Goal: Transaction & Acquisition: Purchase product/service

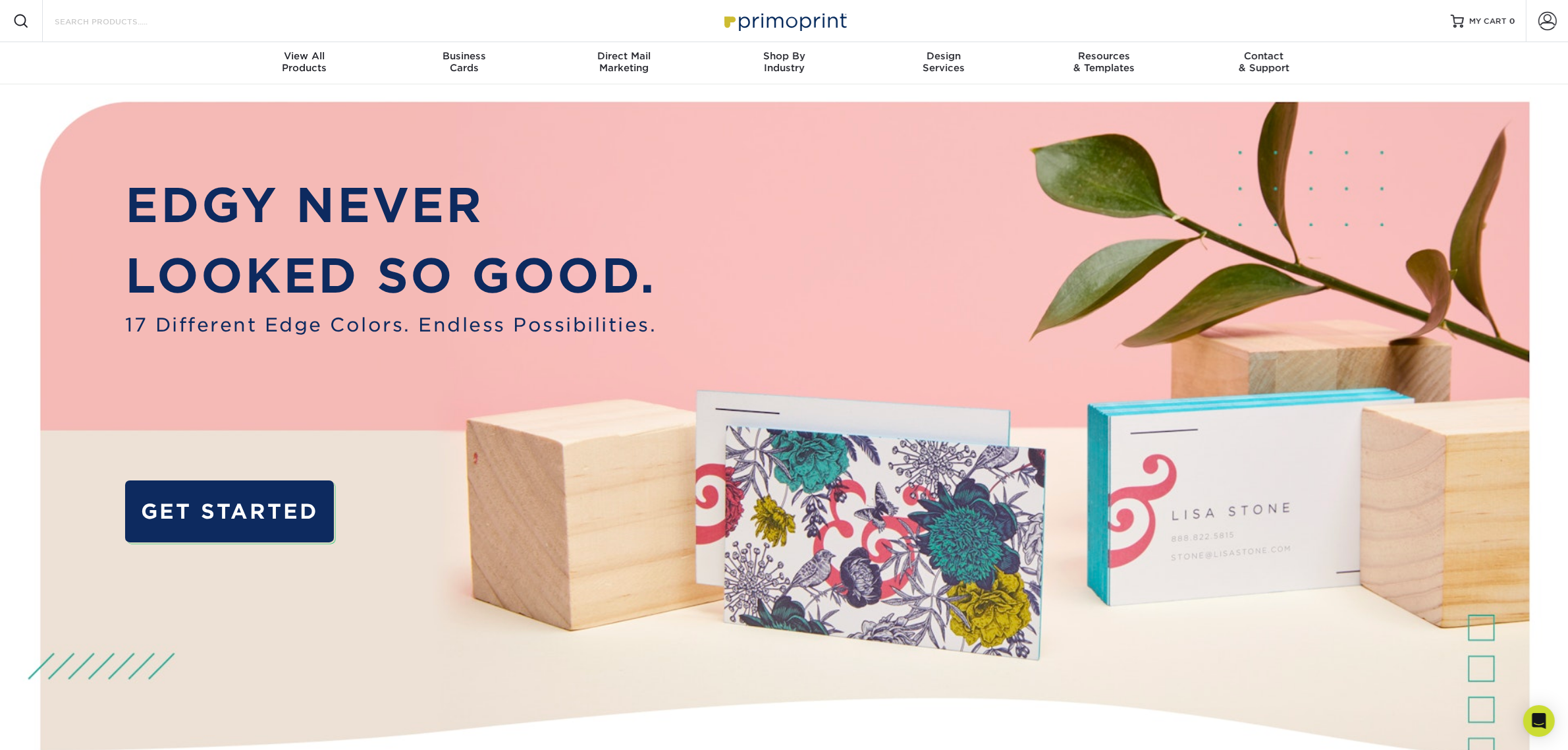
click at [152, 24] on input "Search Products" at bounding box center [117, 21] width 128 height 16
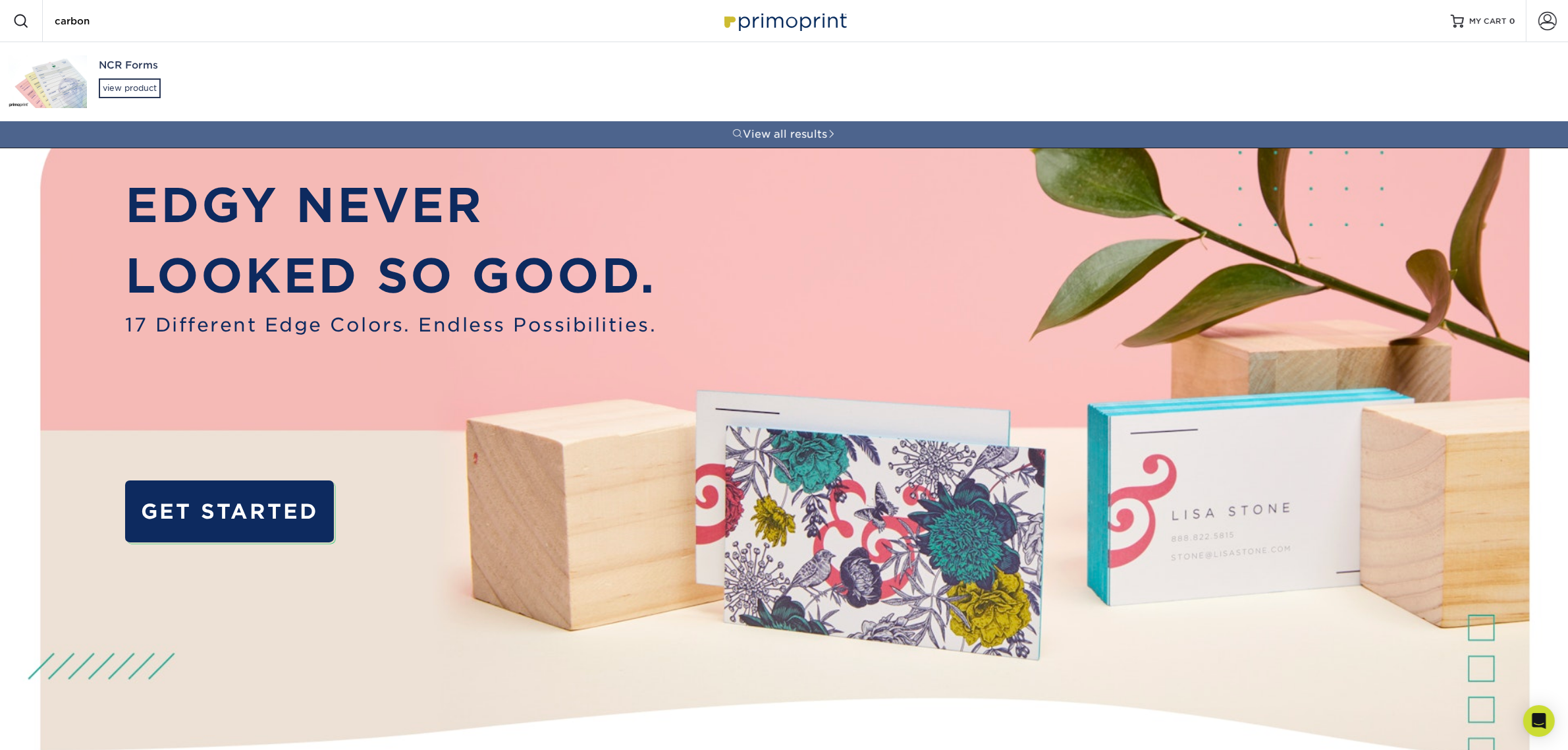
type input "carbon"
click at [147, 66] on div "NCR Forms" at bounding box center [303, 65] width 408 height 15
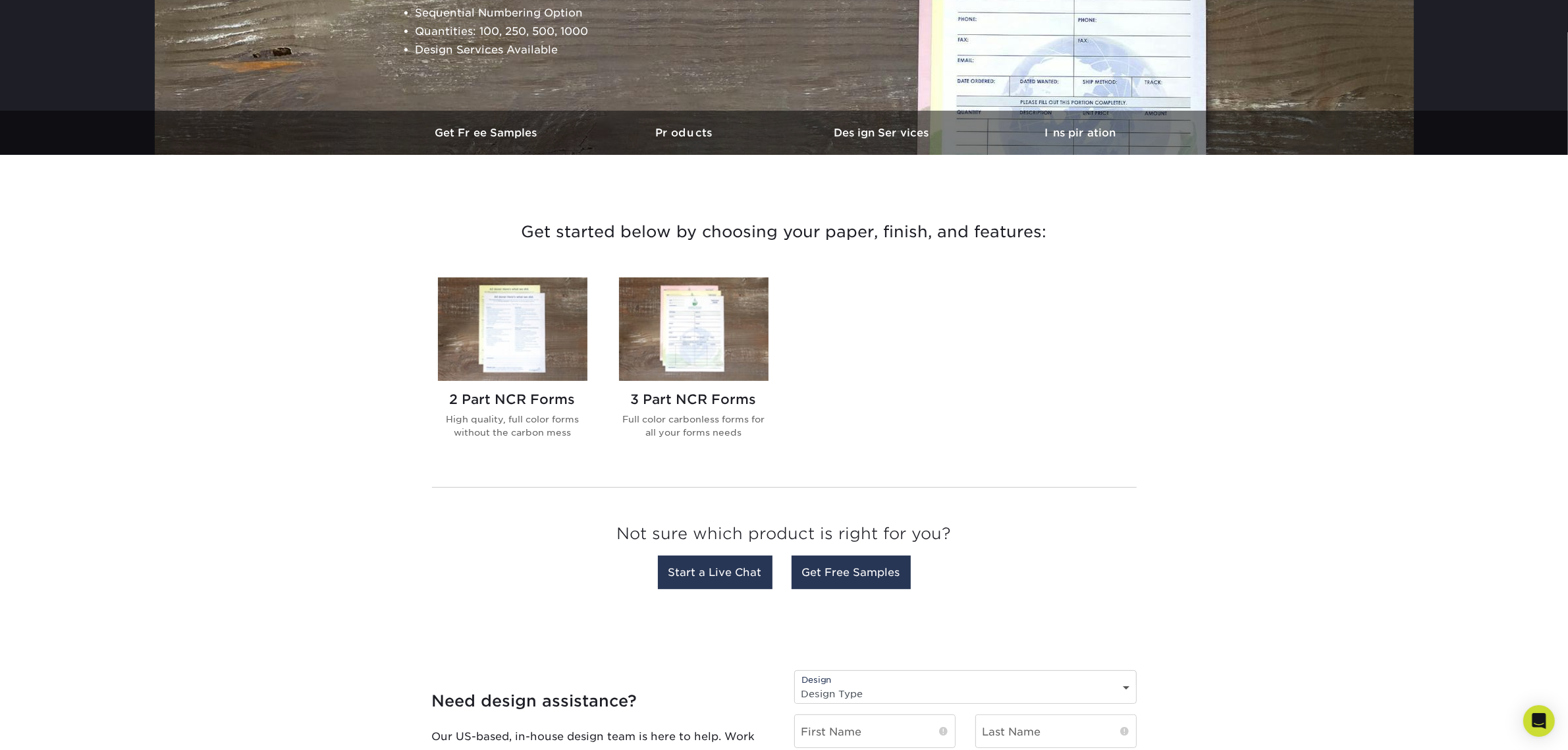
scroll to position [329, 0]
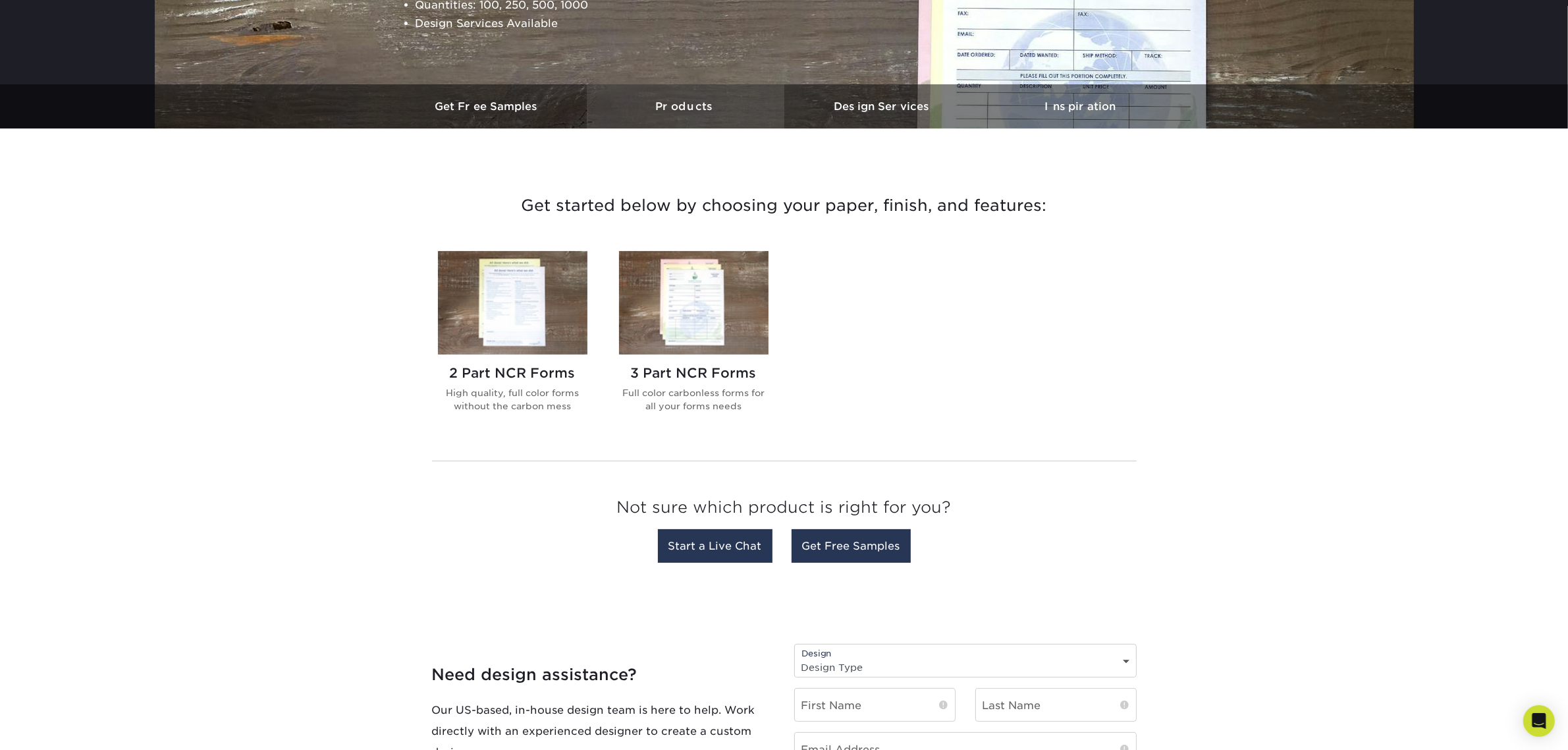
click at [688, 99] on link "Products" at bounding box center [685, 107] width 197 height 45
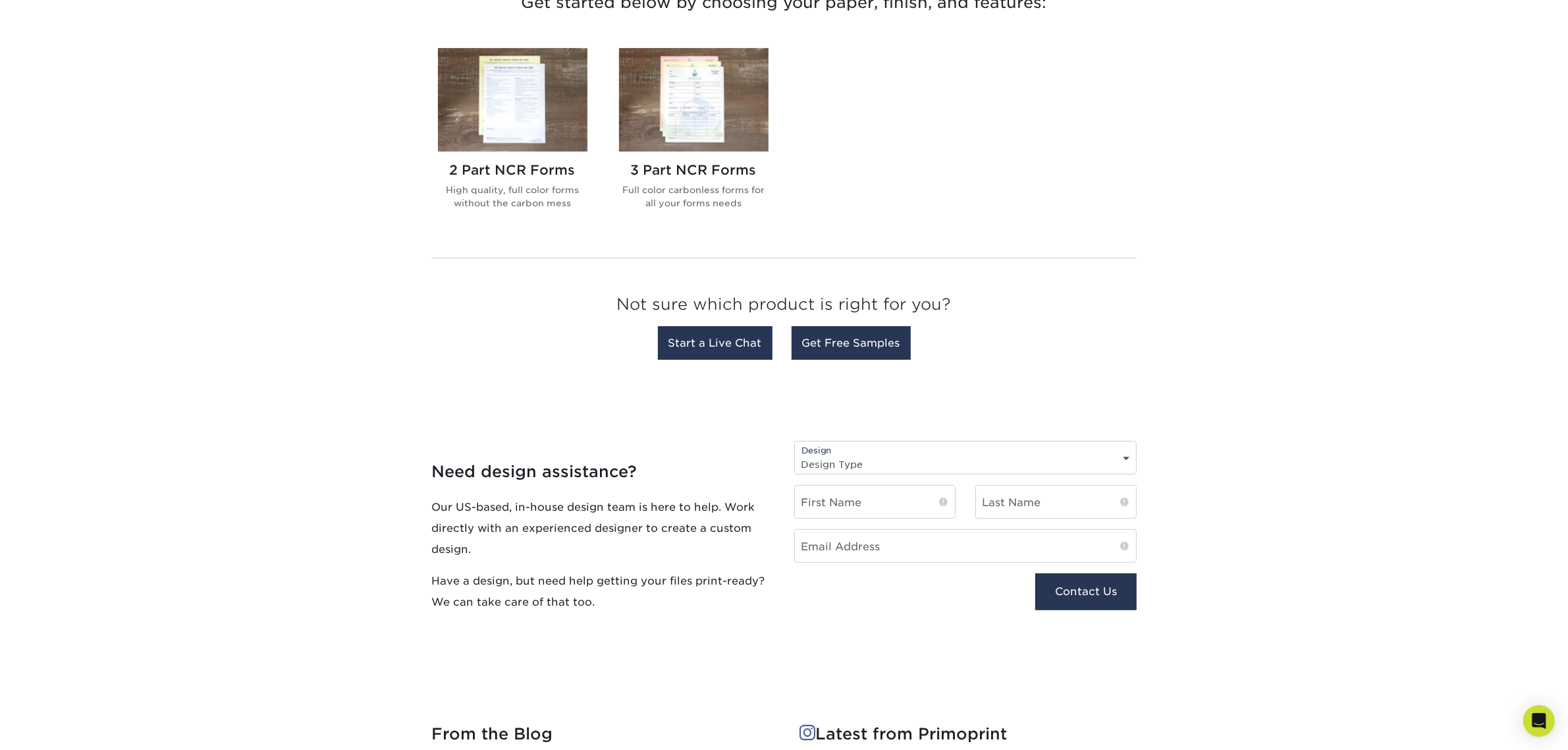
scroll to position [623, 0]
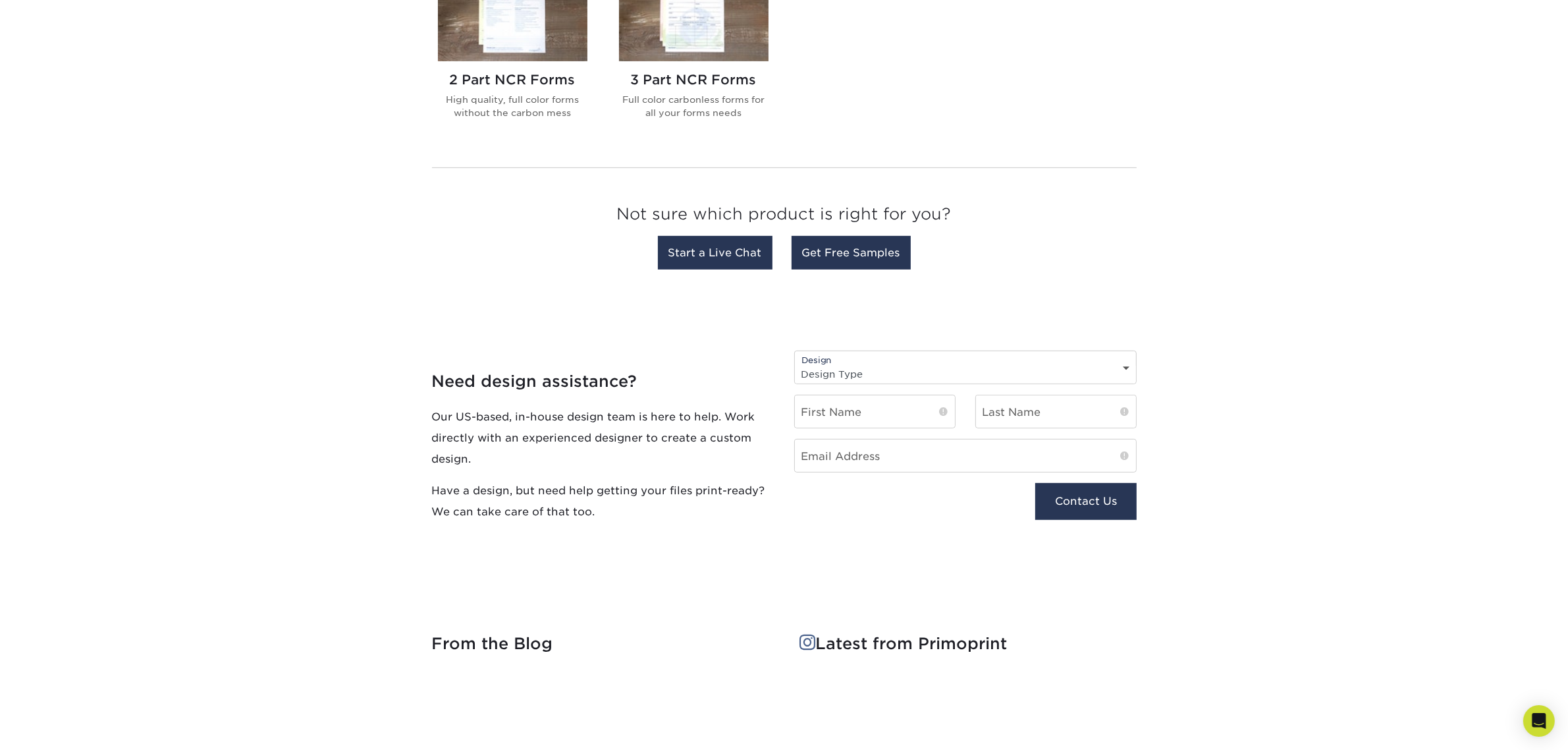
click at [1120, 370] on select "Design Type Design Edits New Design" at bounding box center [965, 374] width 341 height 19
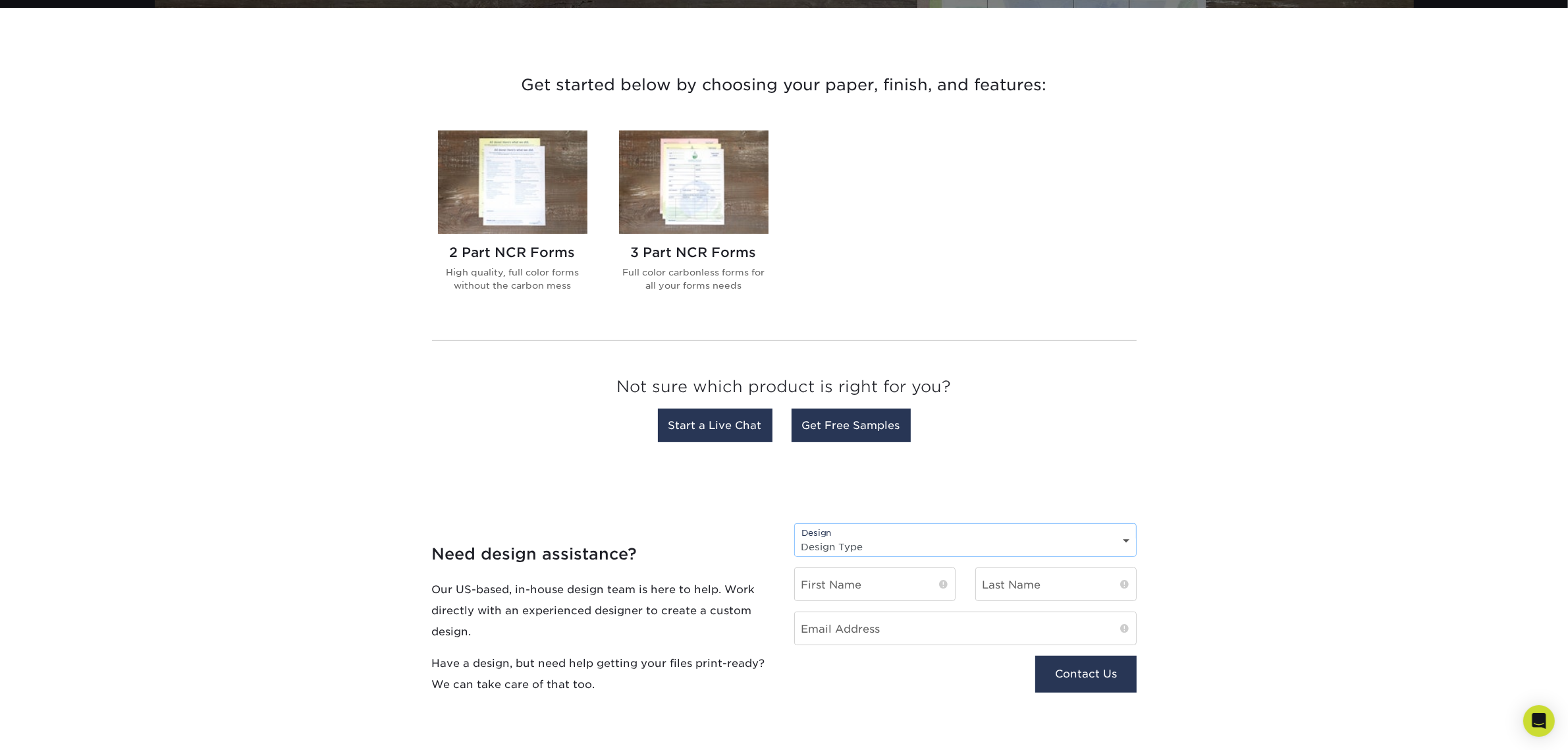
scroll to position [540, 0]
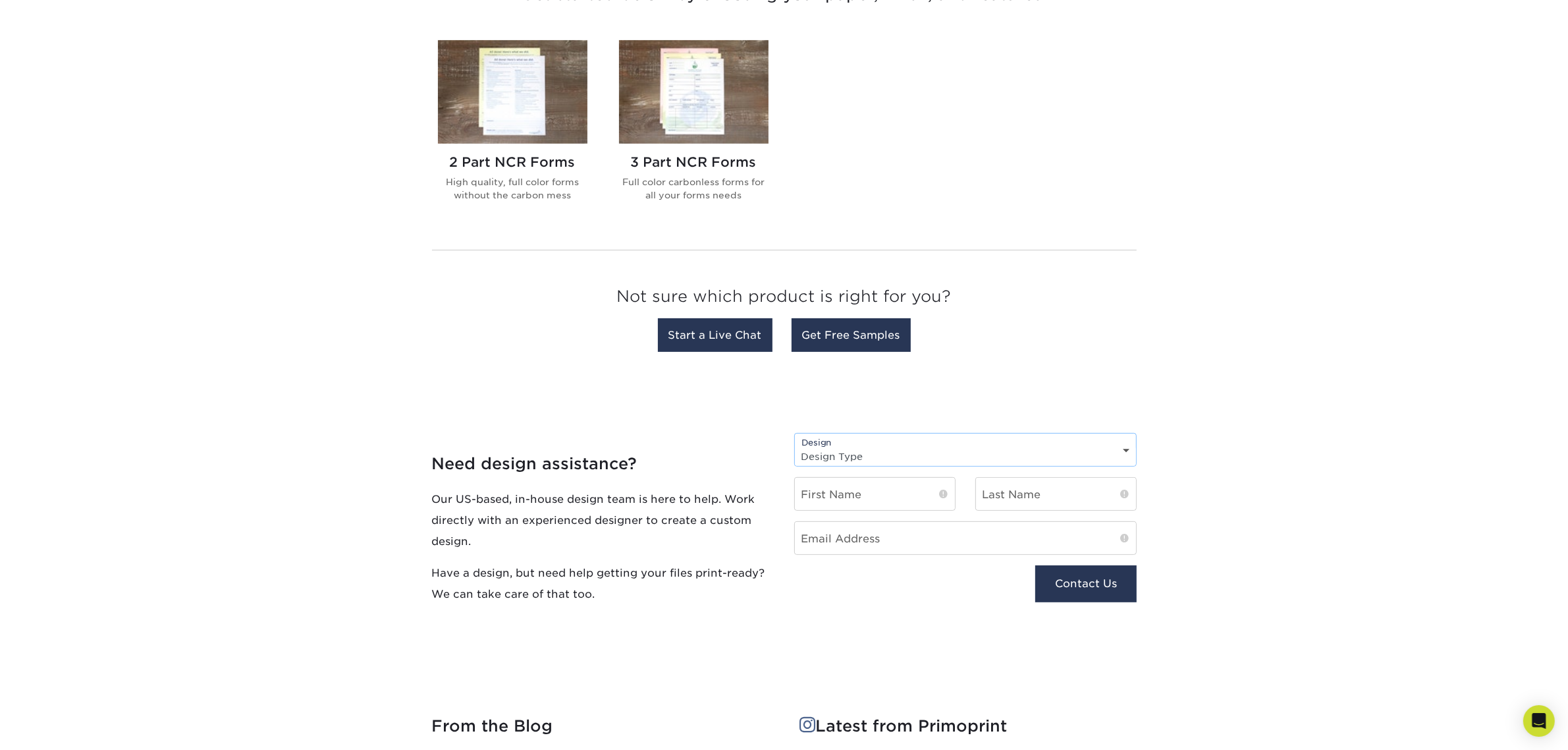
click at [496, 84] on img at bounding box center [512, 92] width 149 height 103
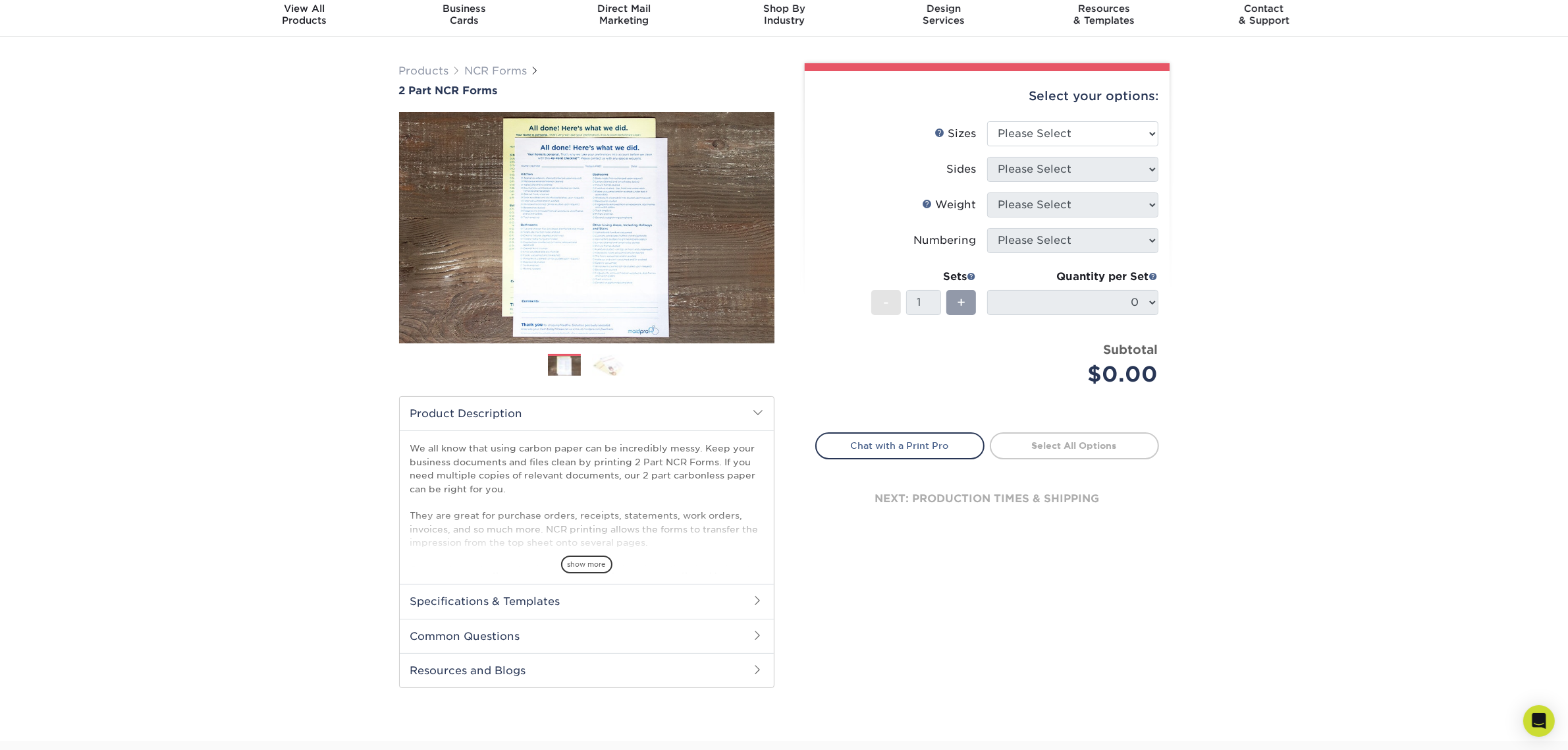
scroll to position [12, 0]
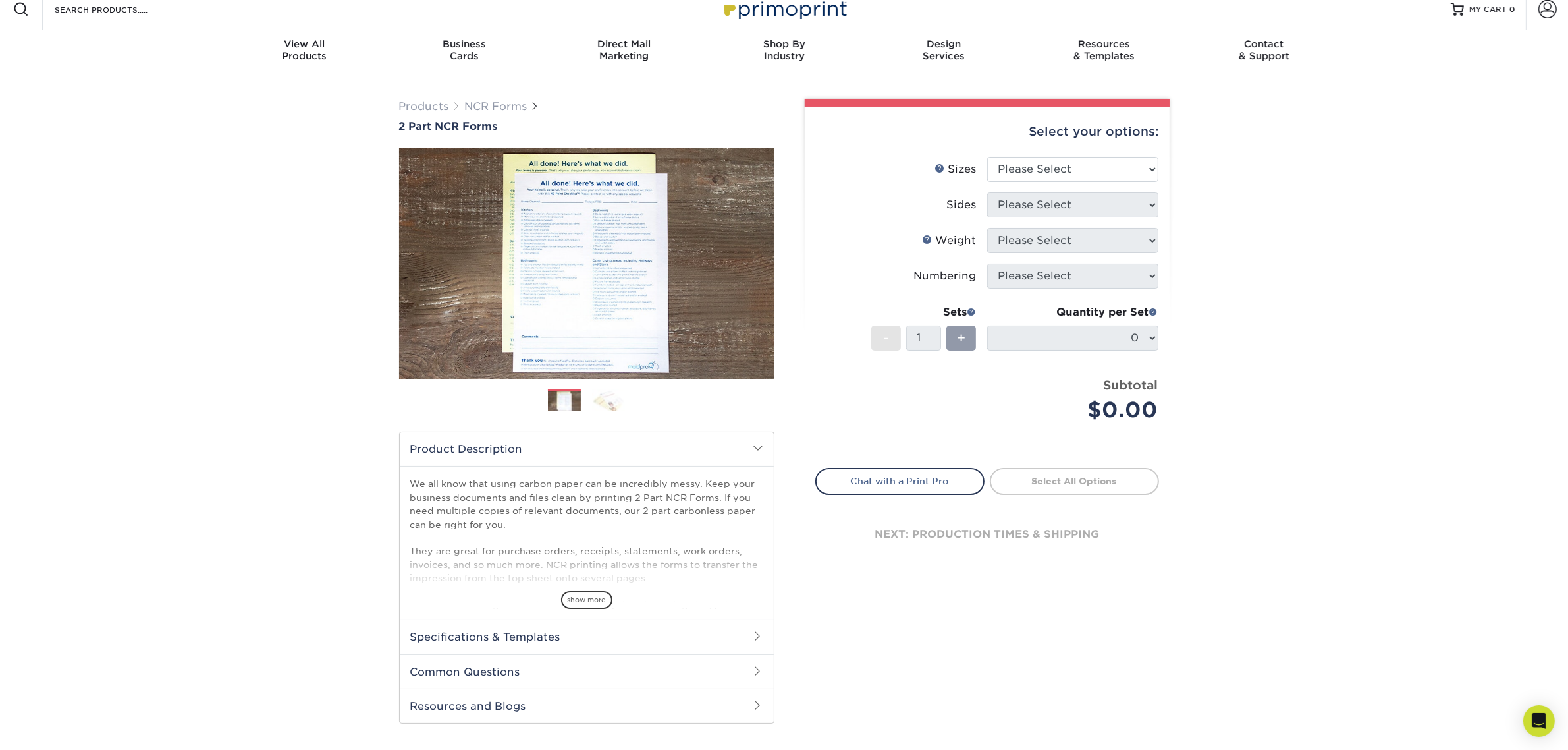
click at [603, 404] on img at bounding box center [608, 400] width 33 height 23
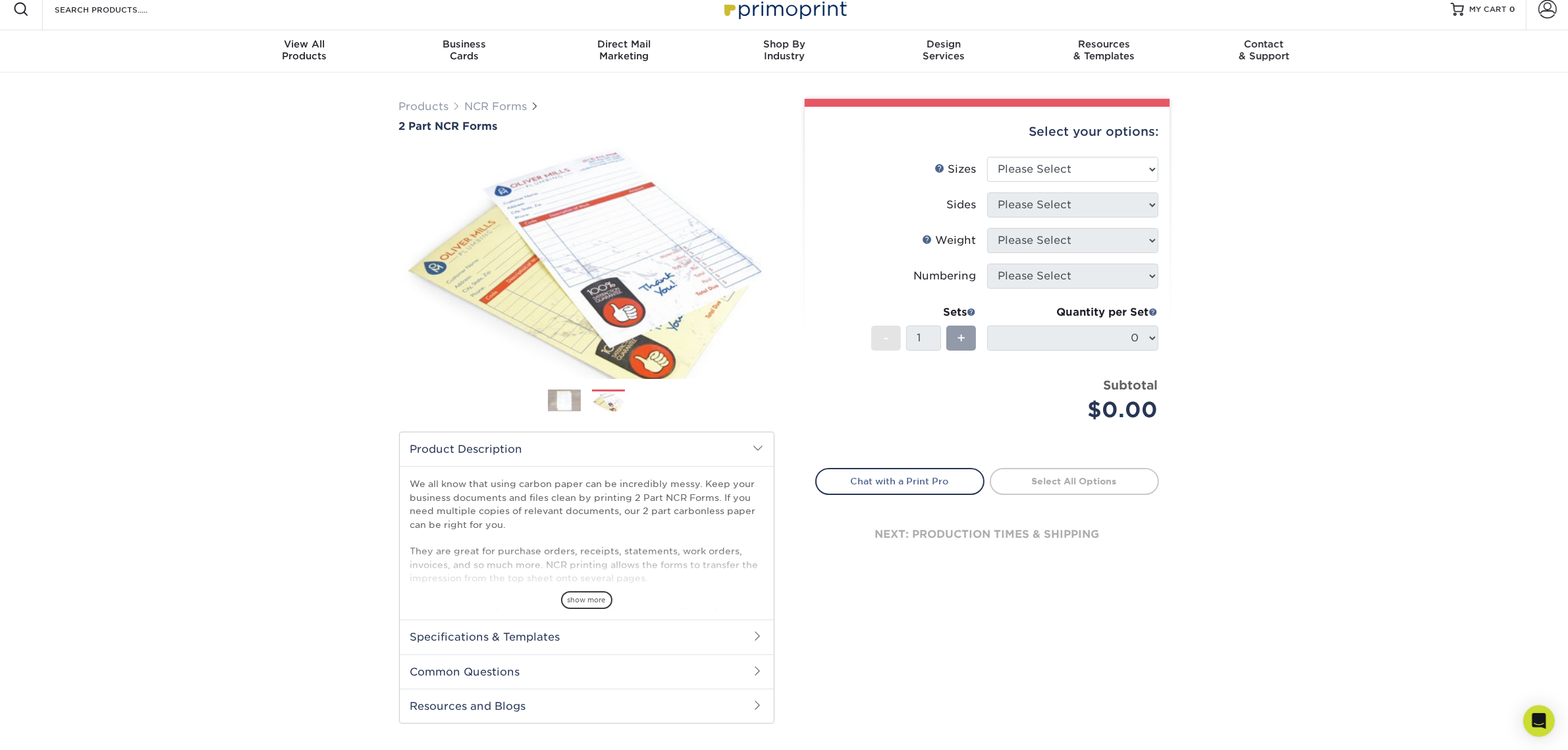
click at [568, 399] on img at bounding box center [565, 400] width 33 height 23
